Goal: Information Seeking & Learning: Learn about a topic

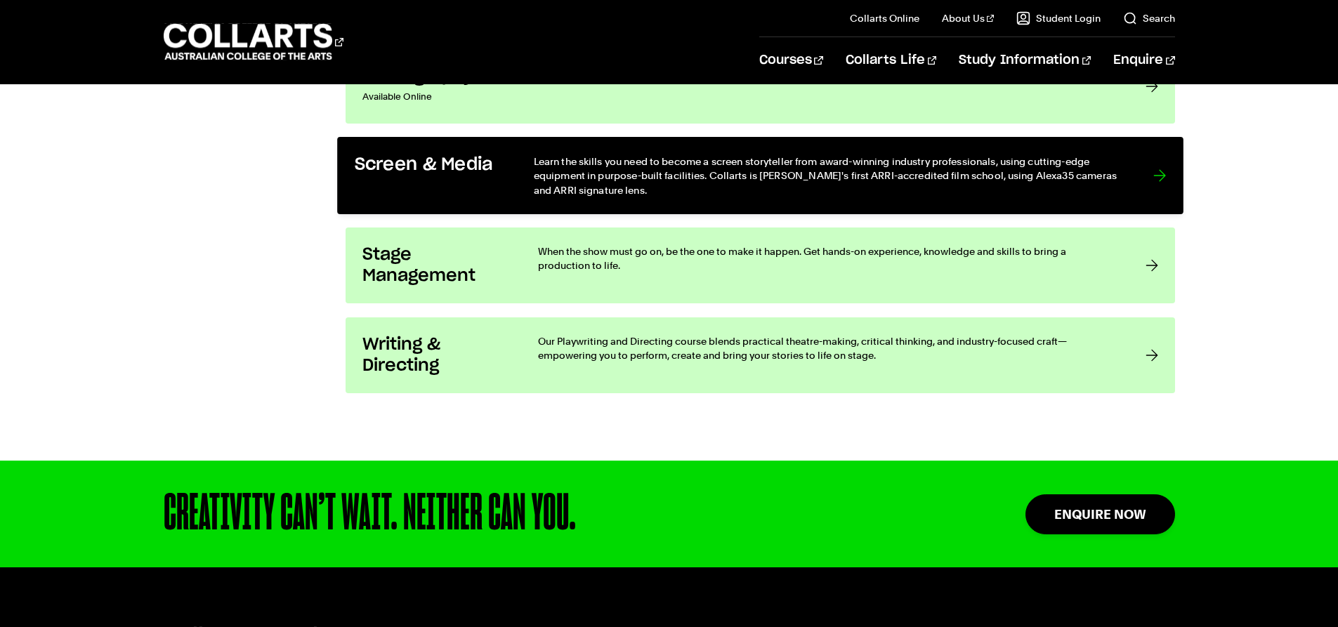
scroll to position [2669, 0]
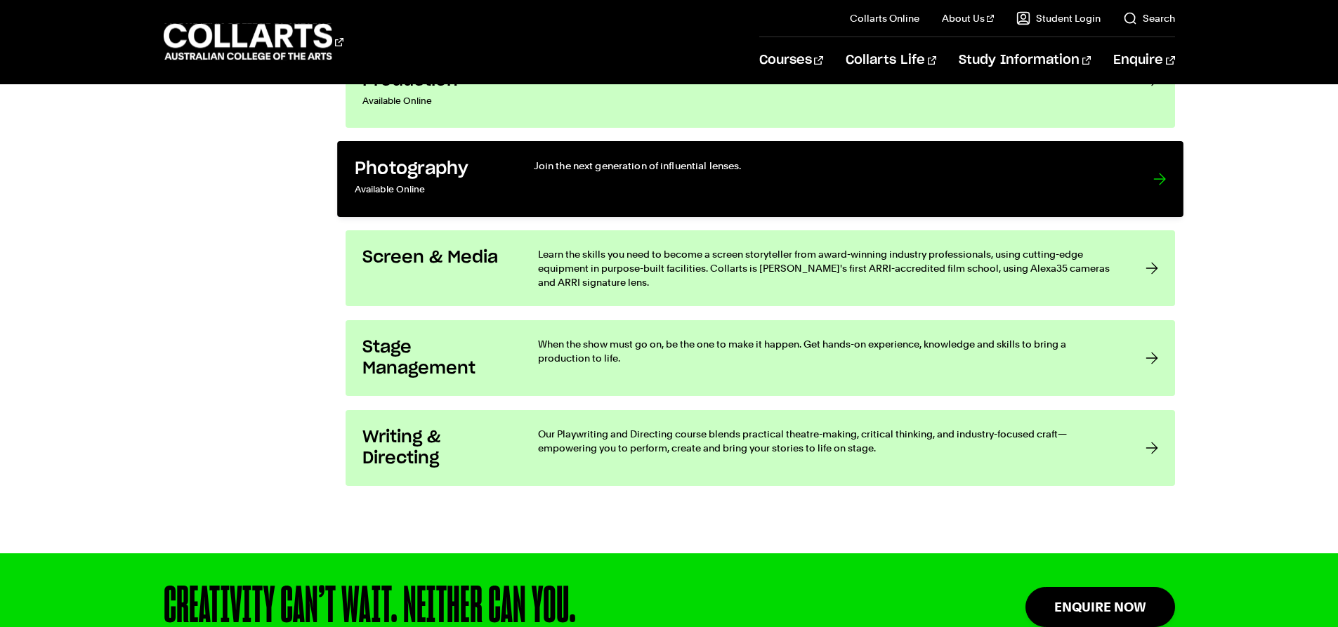
click at [509, 200] on link "Photography Available Online Join the next generation of influential lenses." at bounding box center [760, 179] width 846 height 76
click at [1163, 175] on div at bounding box center [1159, 179] width 13 height 41
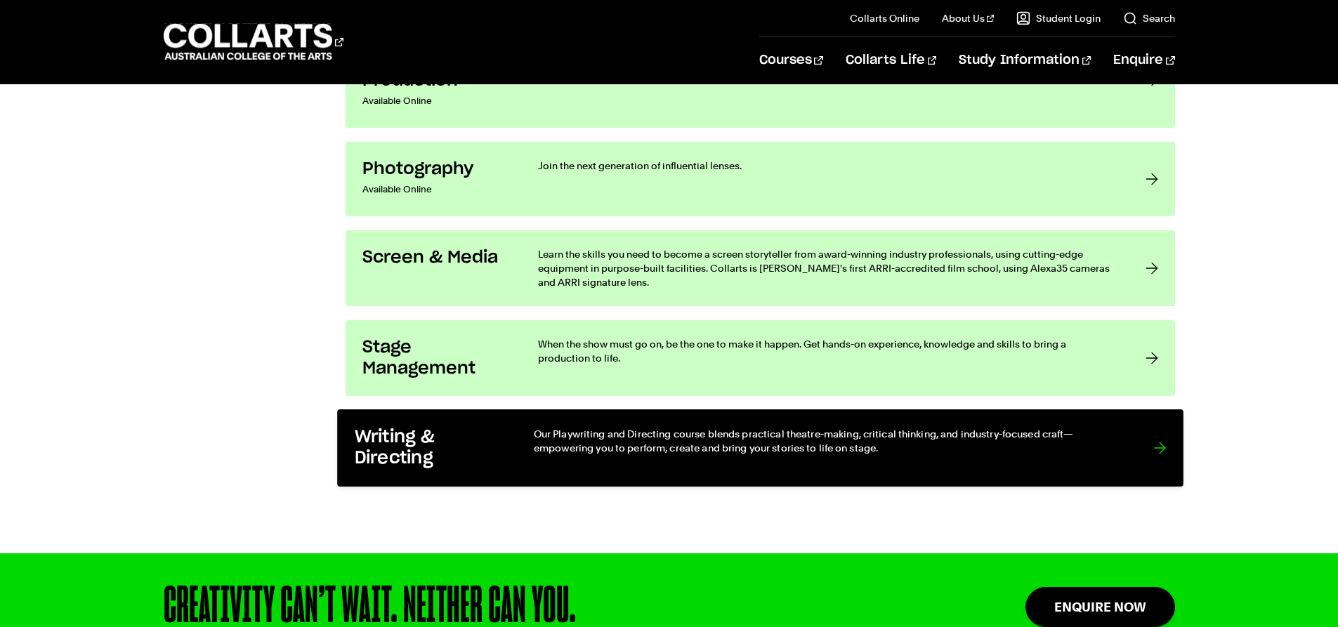
click at [490, 437] on h3 "Writing & Directing" at bounding box center [429, 448] width 150 height 43
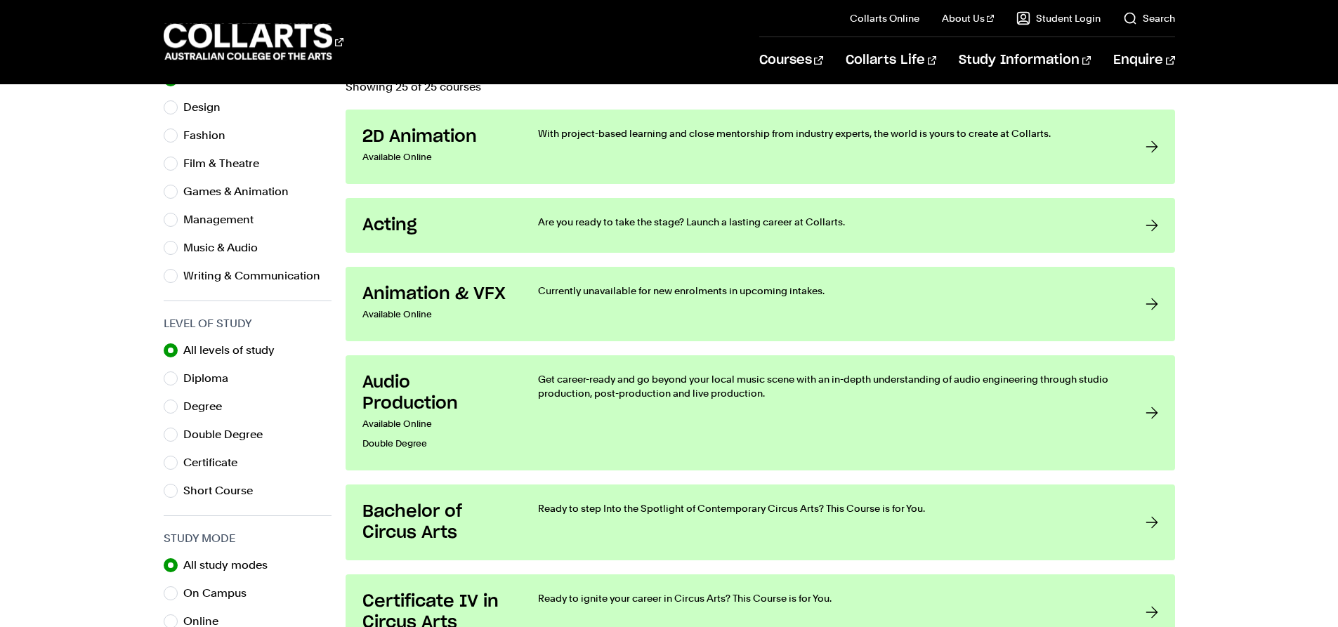
scroll to position [421, 0]
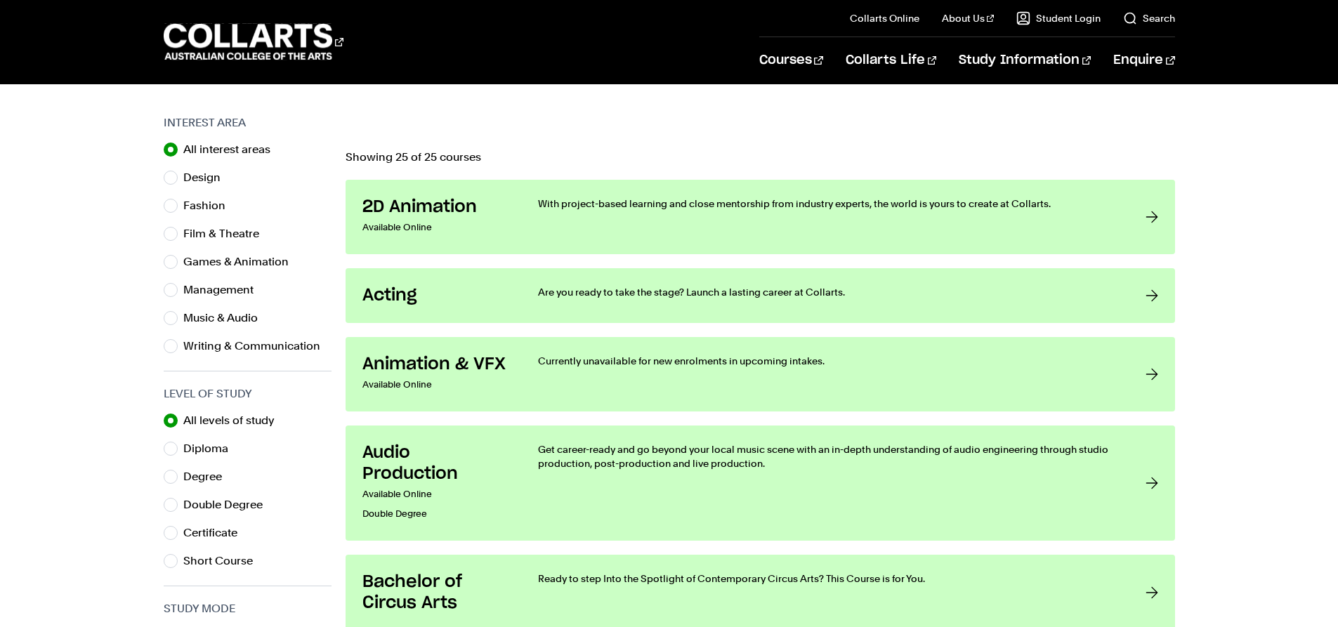
click at [621, 249] on link "2D Animation Available Online With project-based learning and close mentorship …" at bounding box center [761, 217] width 830 height 74
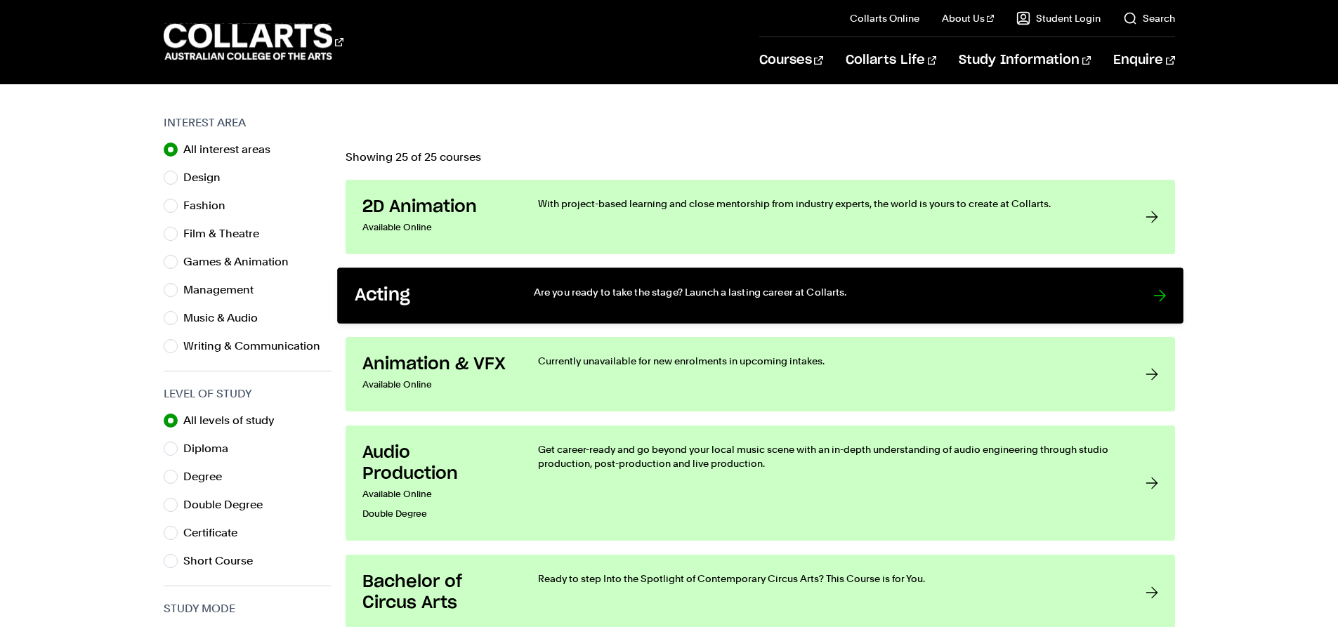
click at [624, 277] on link "Acting Are you ready to take the stage? Launch a lasting career at Collarts." at bounding box center [760, 296] width 846 height 56
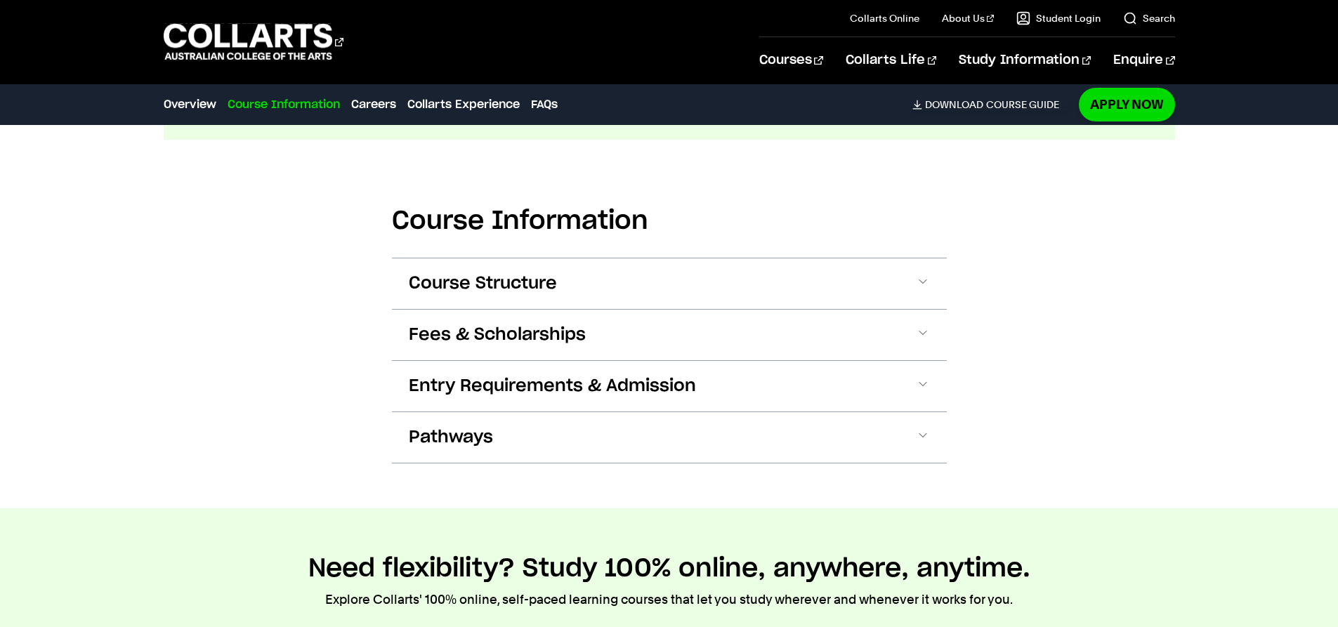
scroll to position [1616, 0]
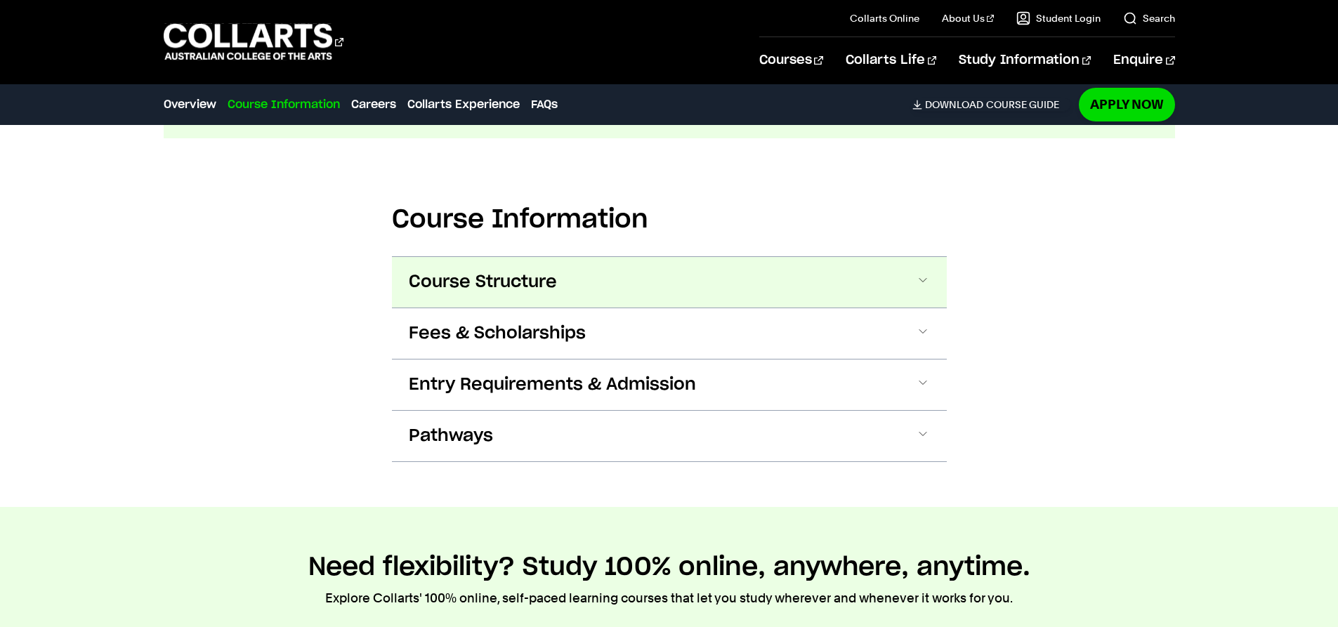
click at [532, 292] on span "Course Structure" at bounding box center [483, 282] width 148 height 22
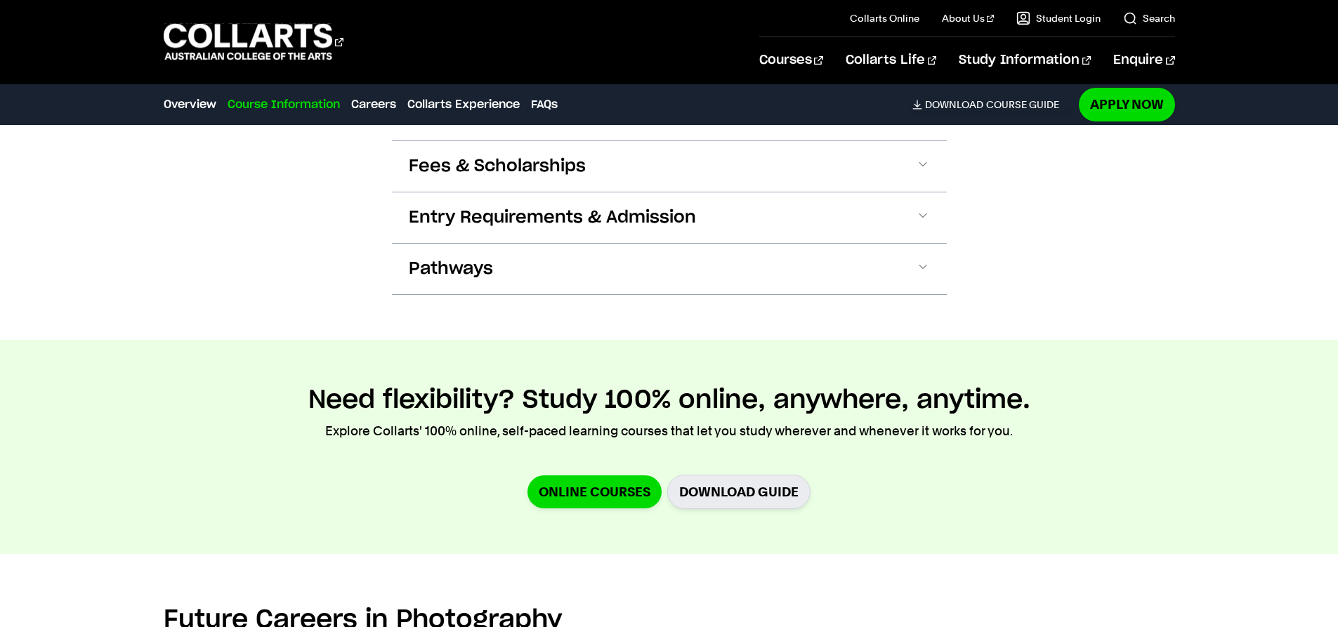
scroll to position [2870, 0]
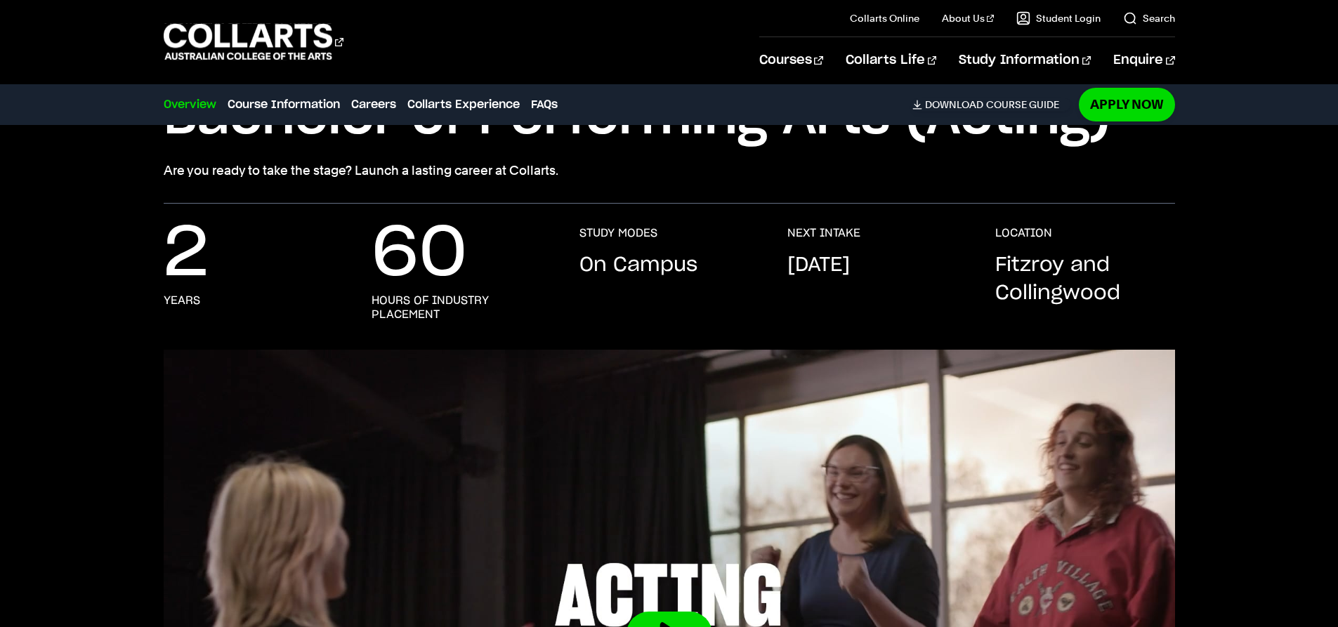
scroll to position [351, 0]
